Goal: Task Accomplishment & Management: Manage account settings

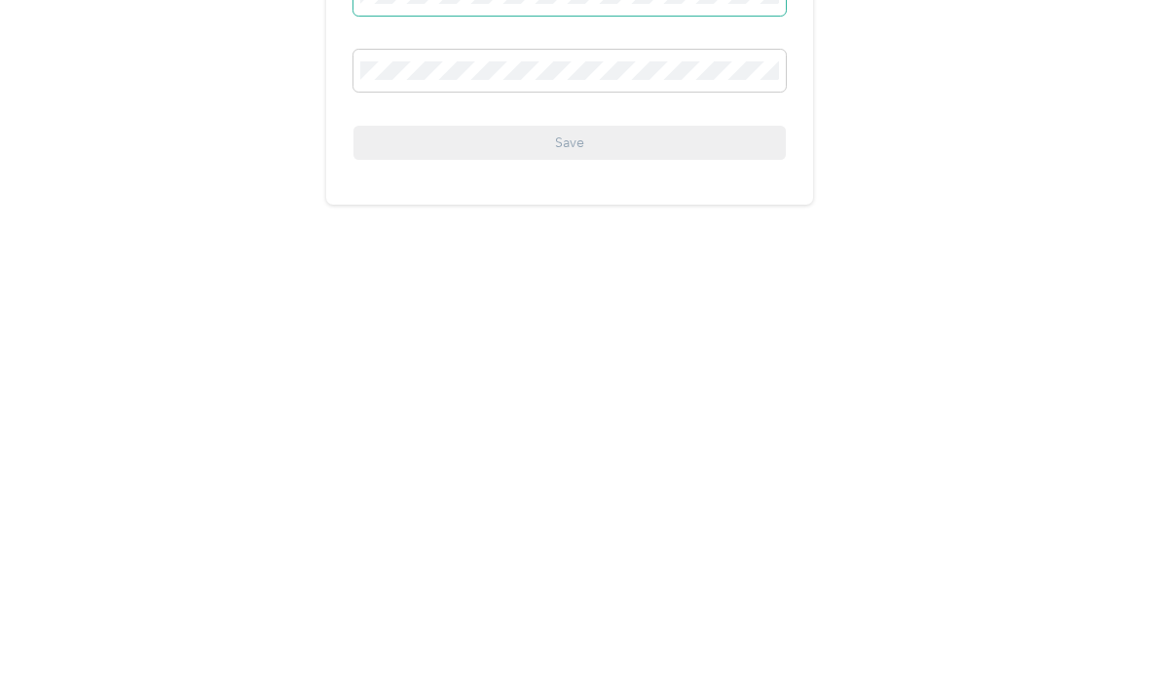
scroll to position [37, 0]
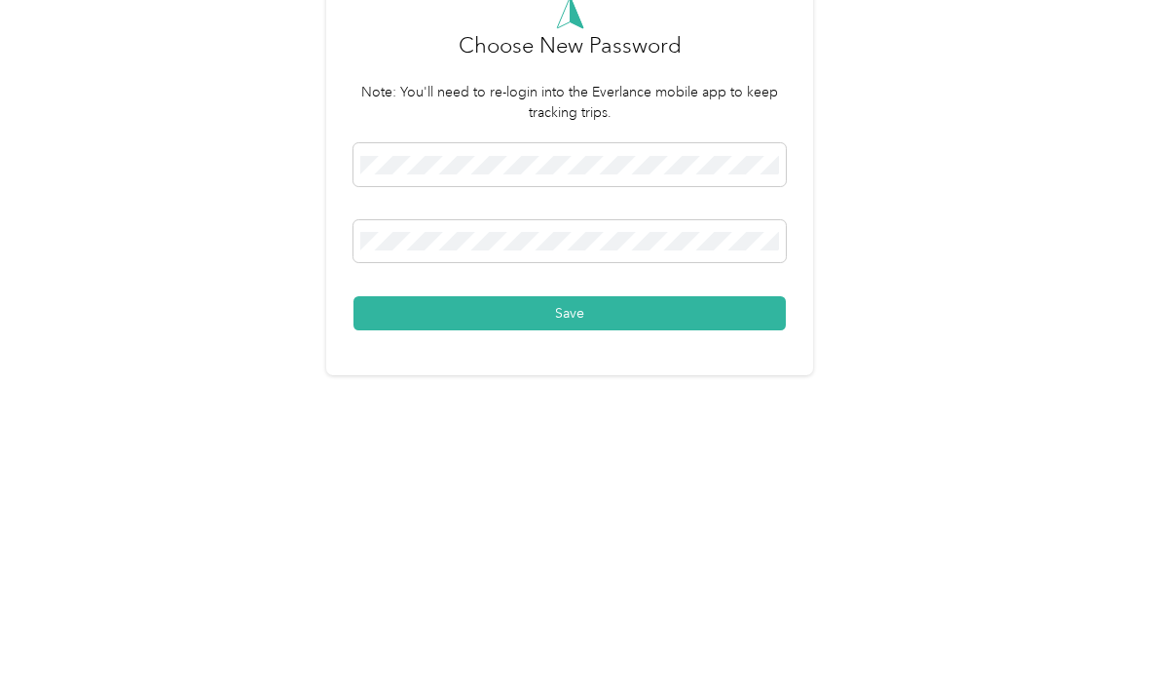
click at [706, 493] on button "Save" at bounding box center [570, 510] width 432 height 34
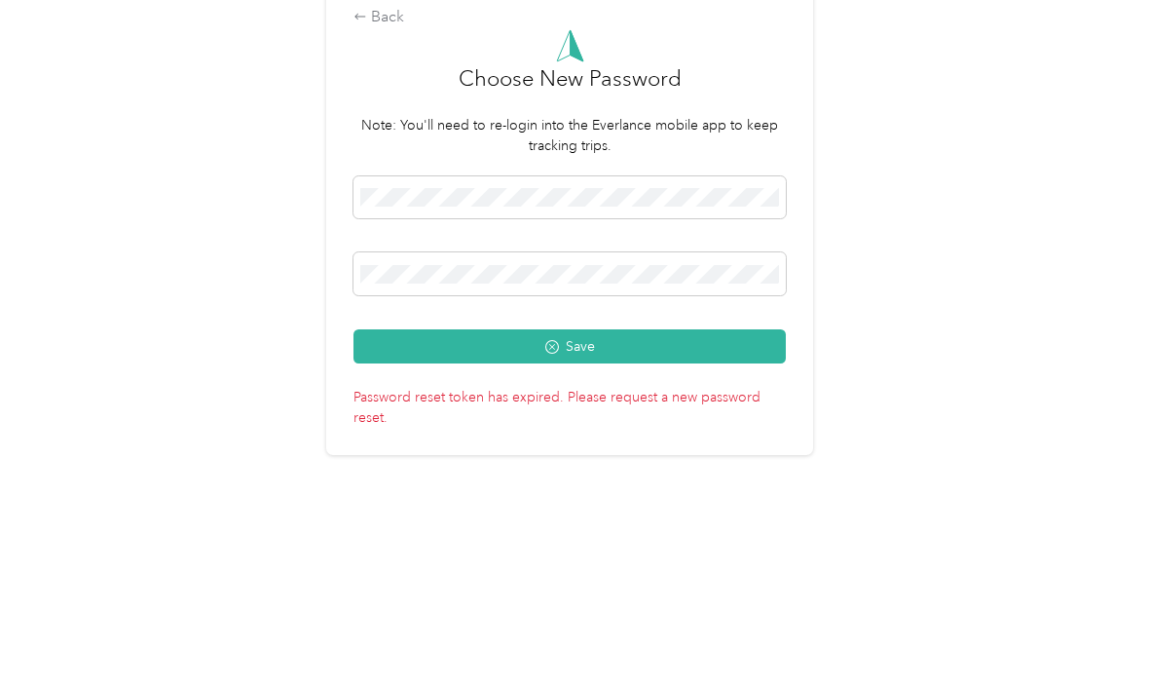
click at [731, 470] on button "Save" at bounding box center [570, 487] width 432 height 34
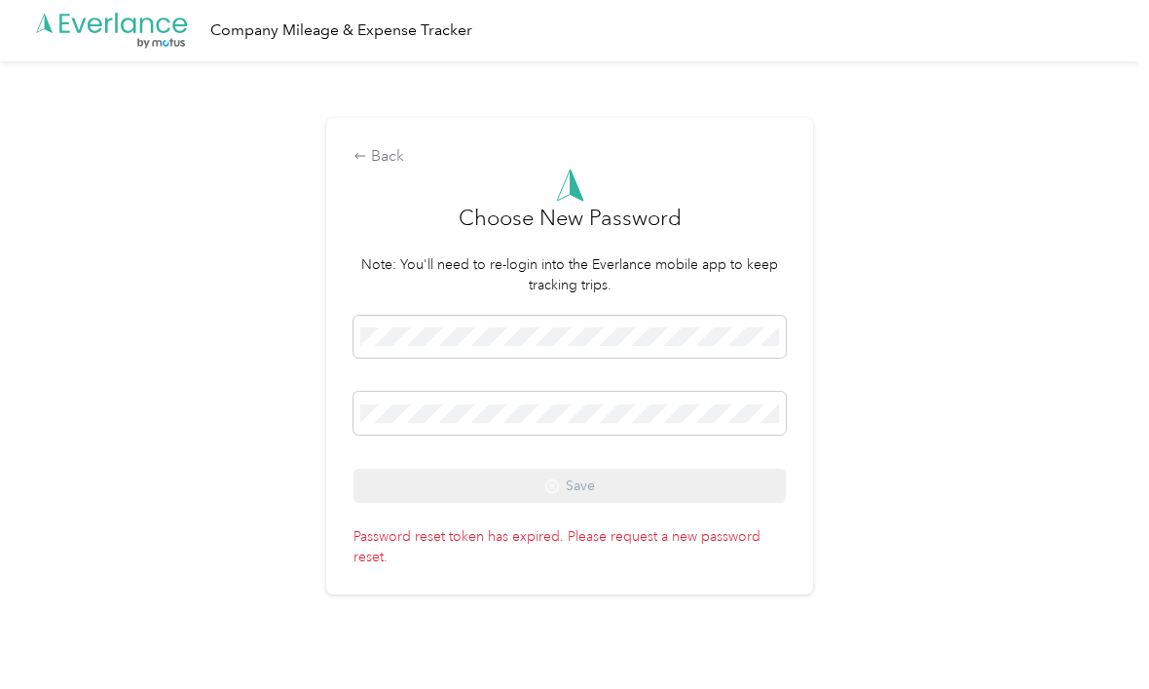
click at [398, 147] on div "Back" at bounding box center [570, 157] width 432 height 23
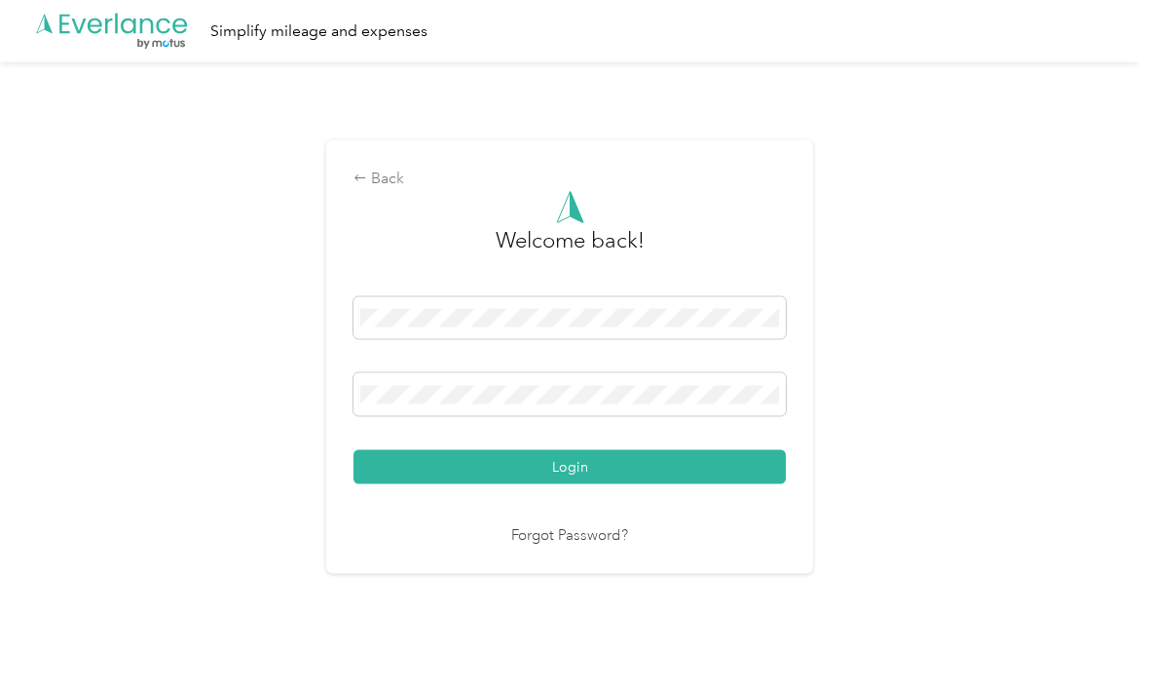
click at [367, 175] on icon at bounding box center [361, 178] width 14 height 14
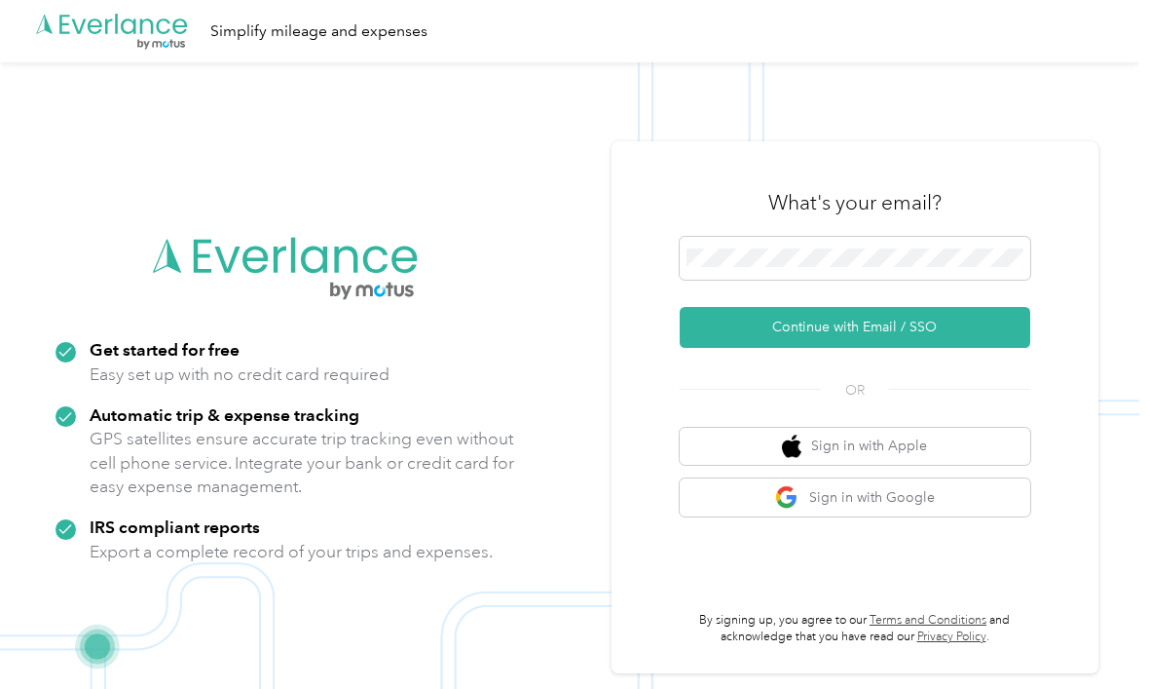
click at [953, 348] on button "Continue with Email / SSO" at bounding box center [855, 327] width 351 height 41
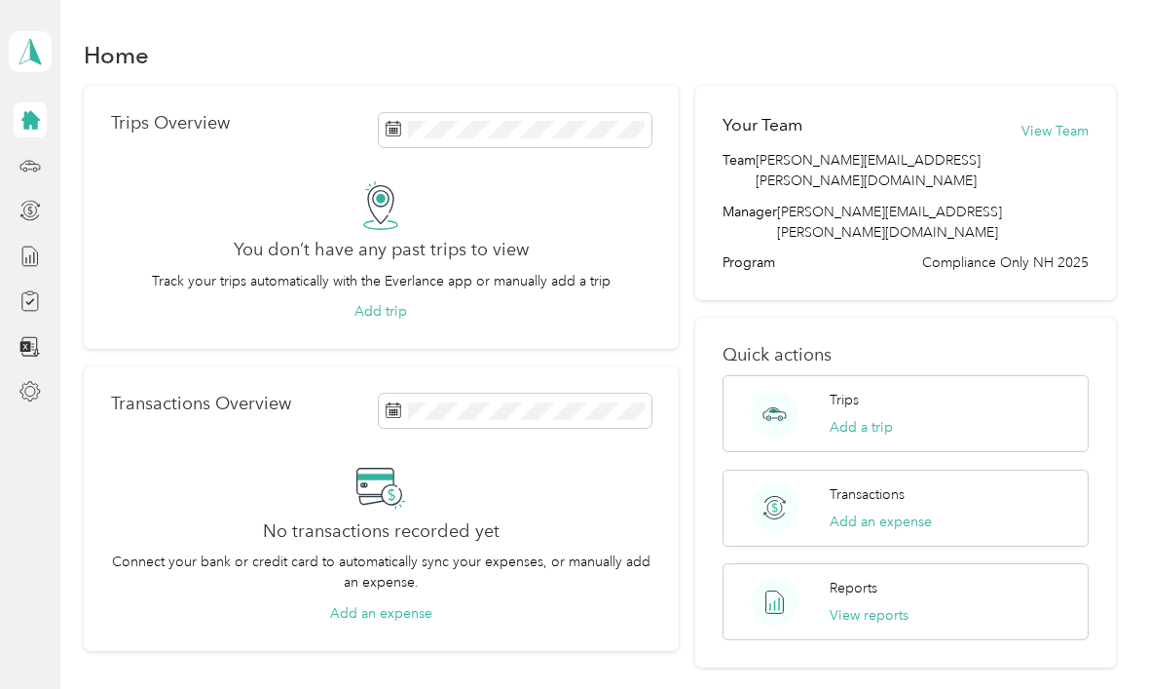
click at [893, 417] on button "Add a trip" at bounding box center [861, 427] width 63 height 20
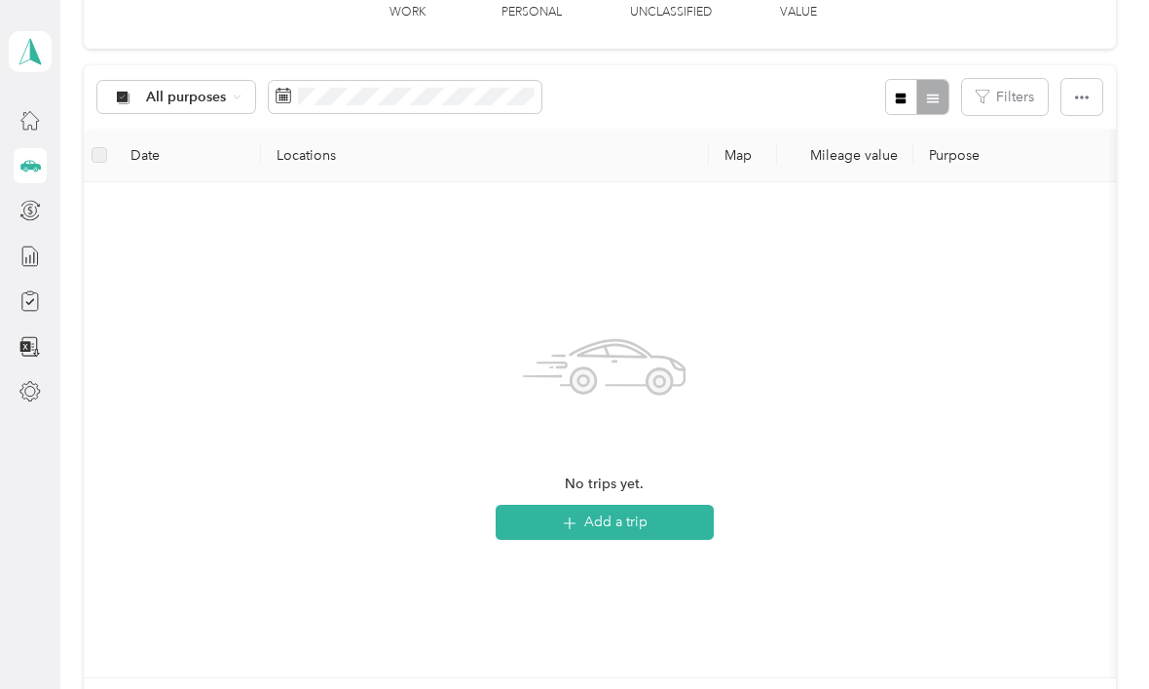
scroll to position [173, 0]
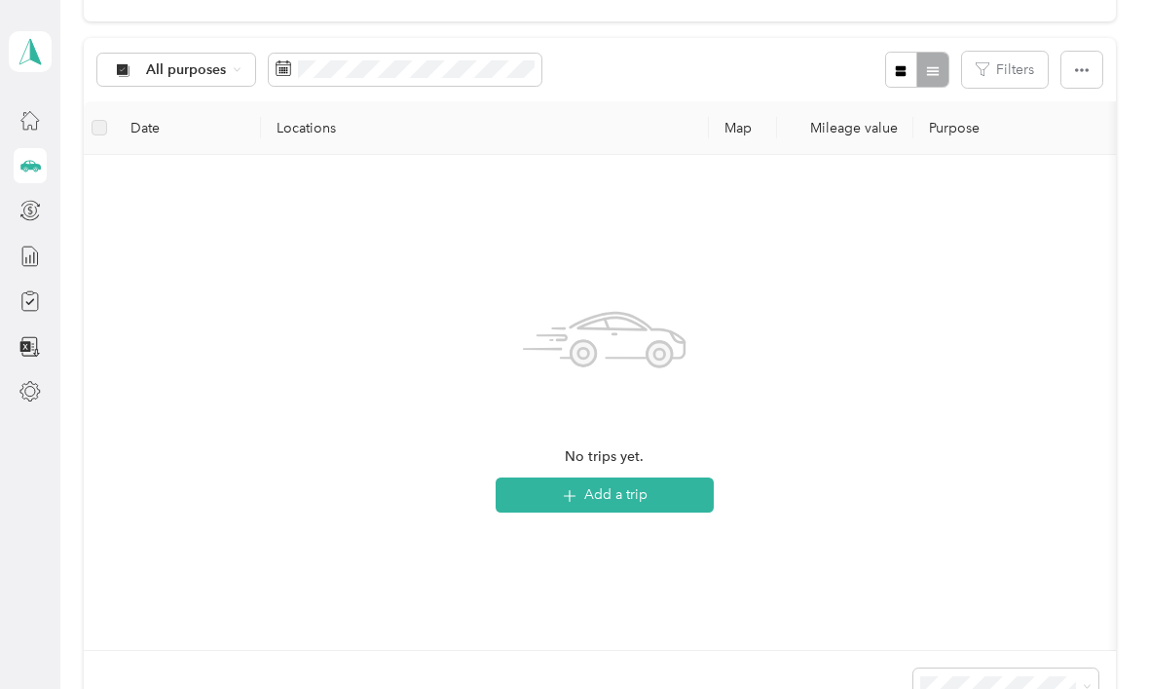
click at [853, 517] on div "No trips yet. Add a trip" at bounding box center [604, 402] width 1010 height 464
click at [657, 493] on button "Add a trip" at bounding box center [605, 494] width 218 height 35
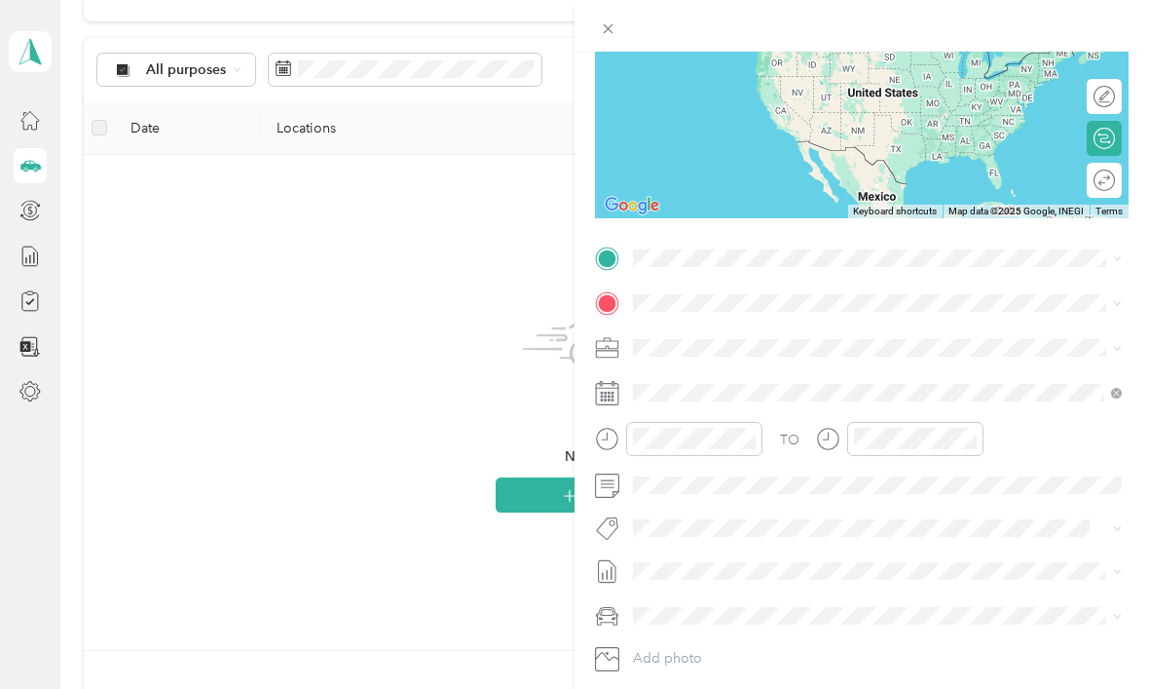
scroll to position [225, 0]
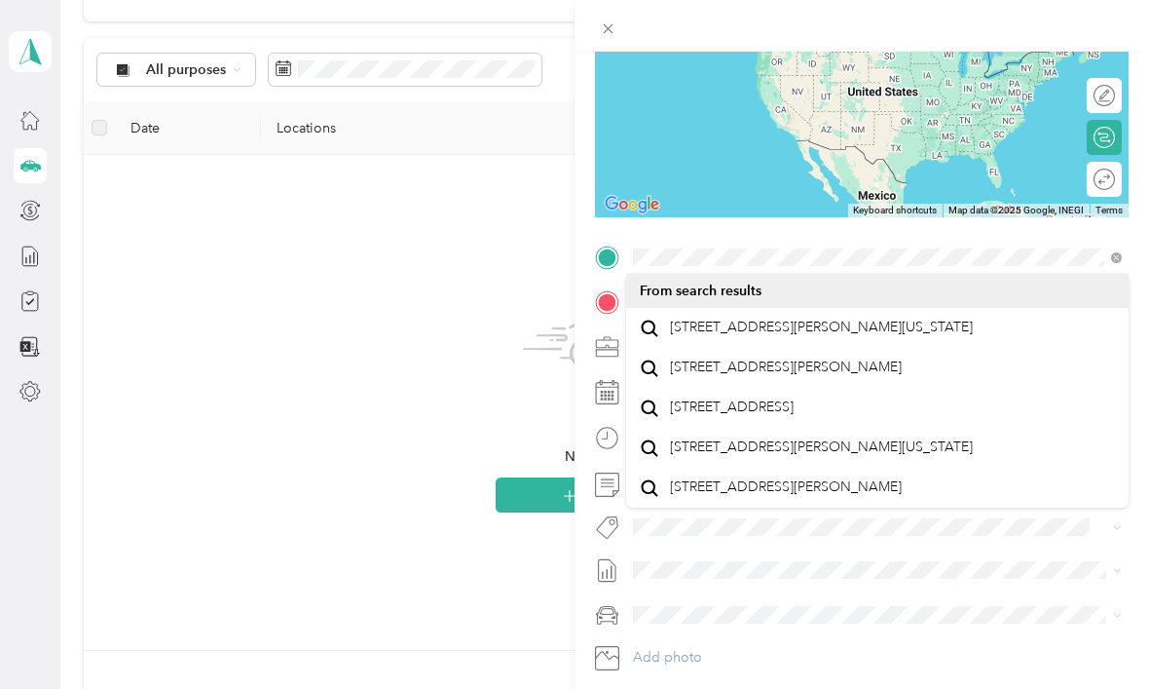
click at [836, 336] on span "253 Placida Road El Paso, Texas 79932, United States" at bounding box center [821, 328] width 303 height 18
